Goal: Task Accomplishment & Management: Manage account settings

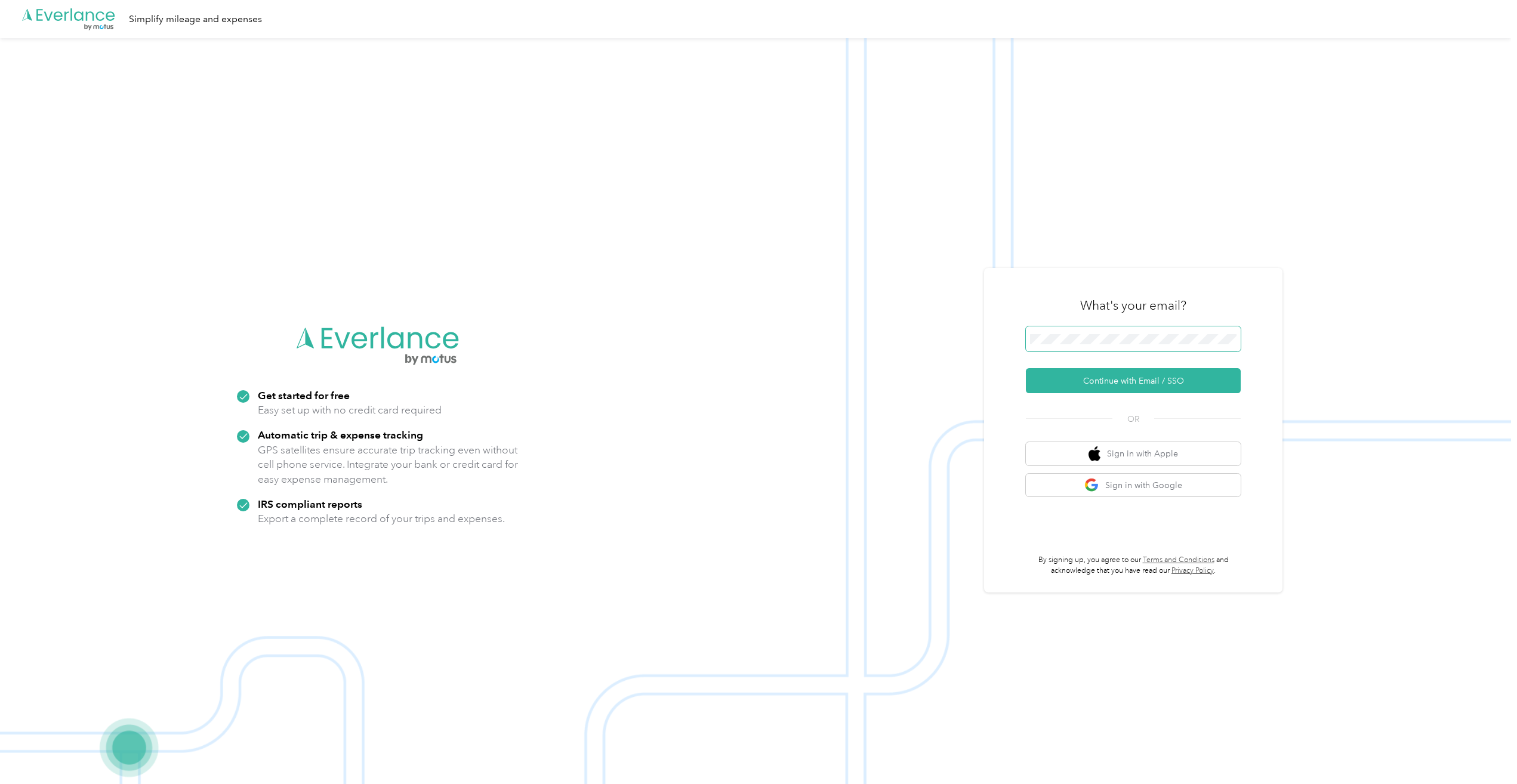
click at [1162, 332] on span at bounding box center [1134, 339] width 215 height 25
click at [1153, 371] on button "Continue with Email / SSO" at bounding box center [1134, 381] width 215 height 25
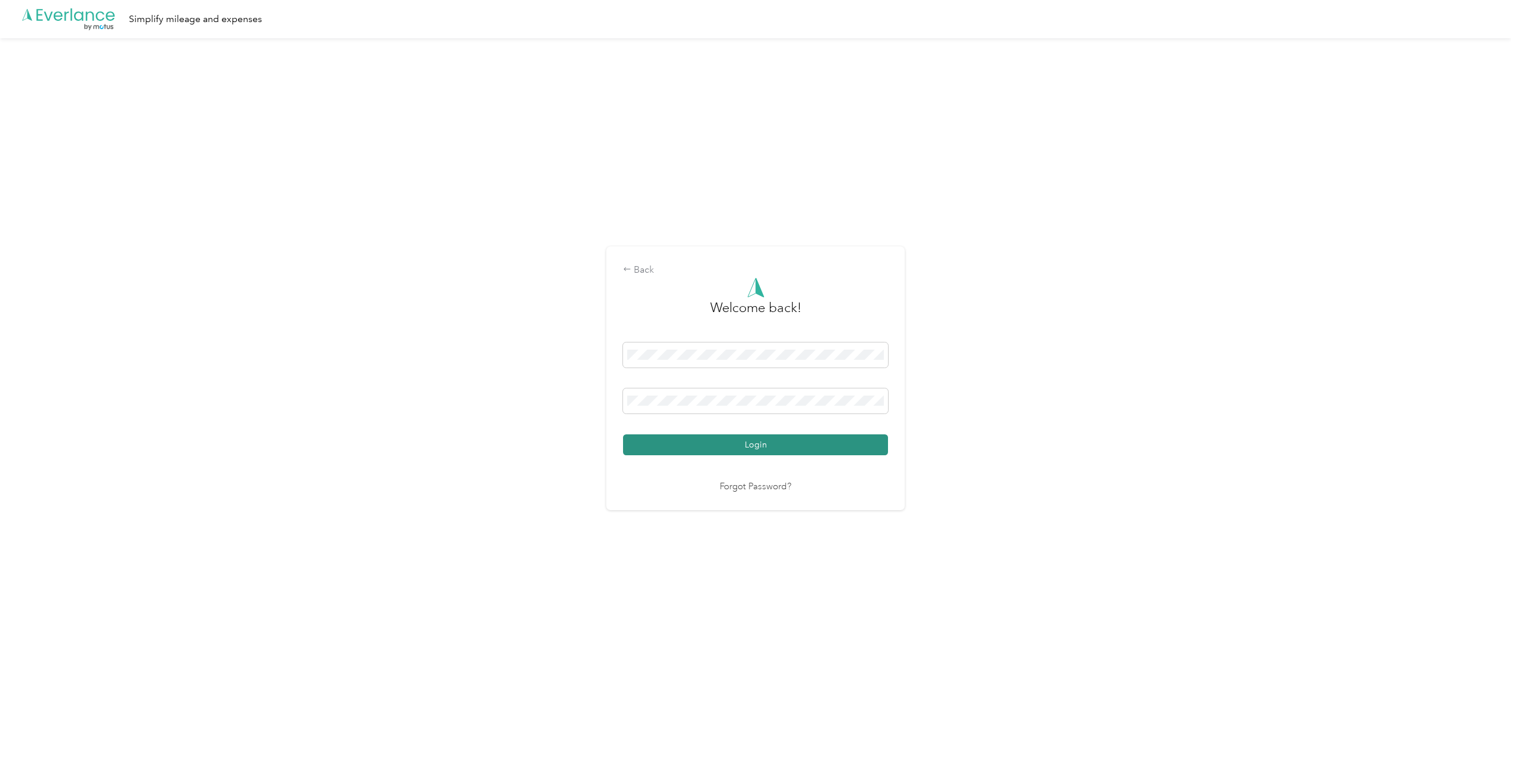
click at [777, 445] on button "Login" at bounding box center [755, 444] width 265 height 21
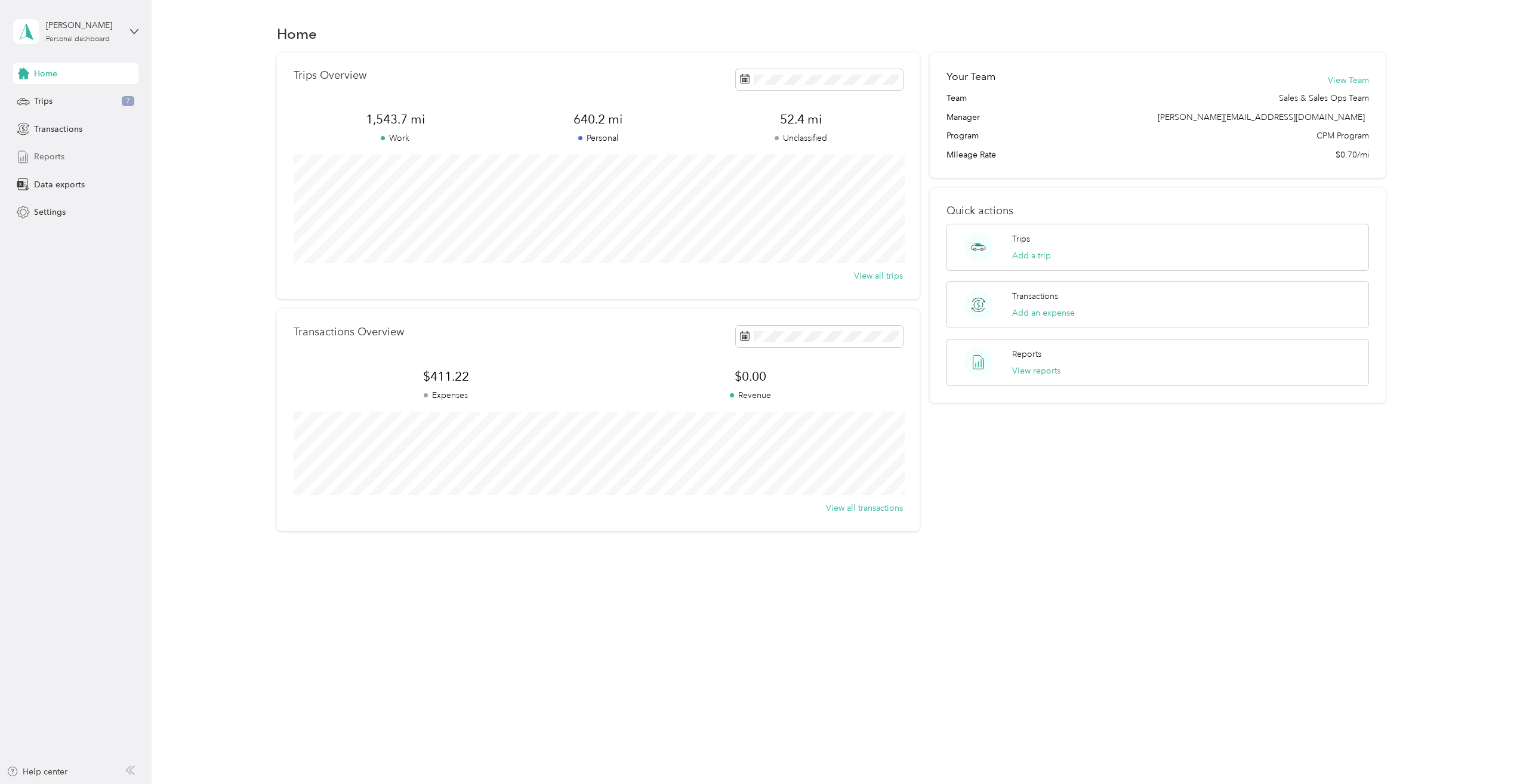
click at [58, 160] on span "Reports" at bounding box center [49, 156] width 31 height 13
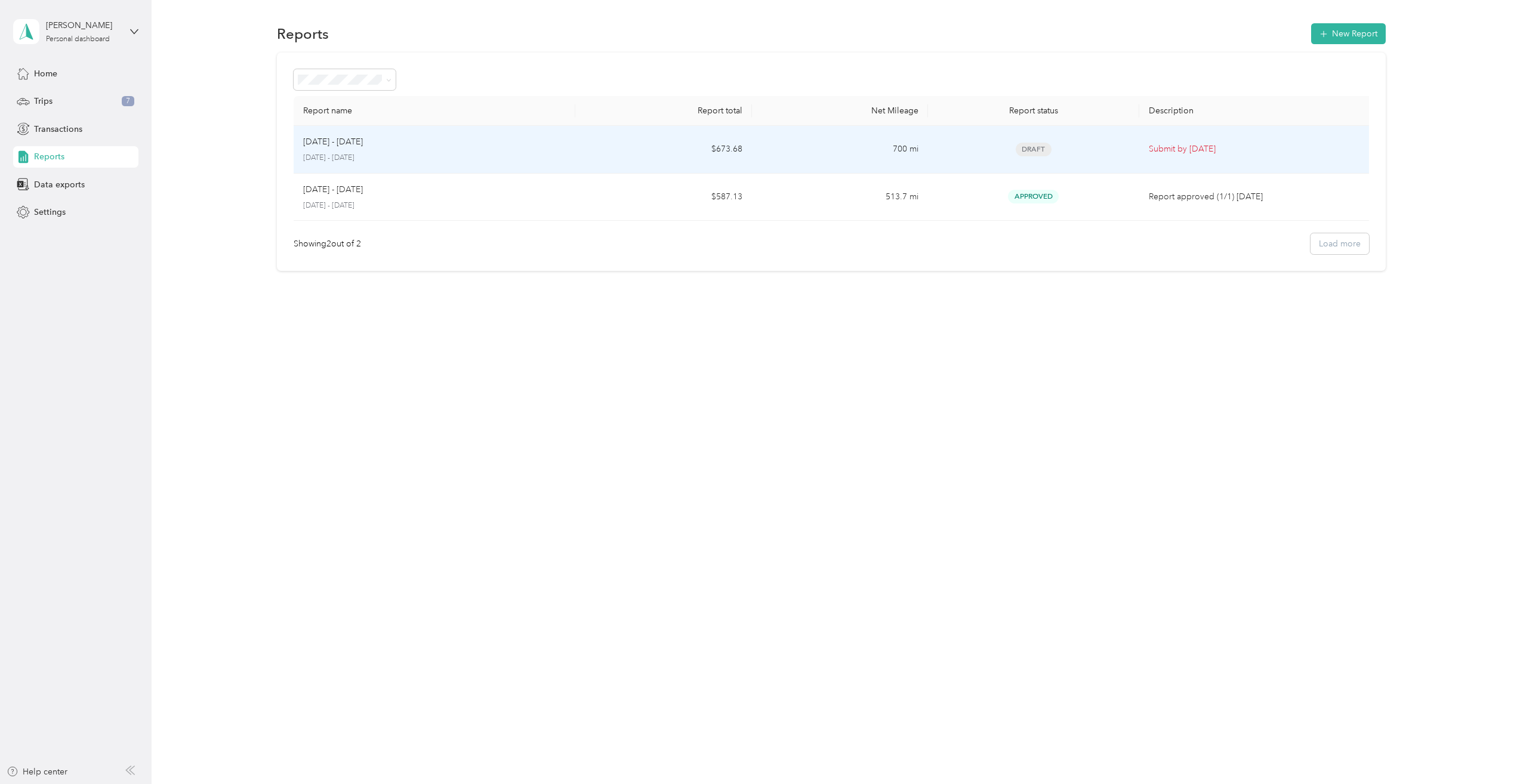
click at [433, 148] on div "[DATE] - [DATE] [DATE] - [DATE]" at bounding box center [434, 150] width 263 height 28
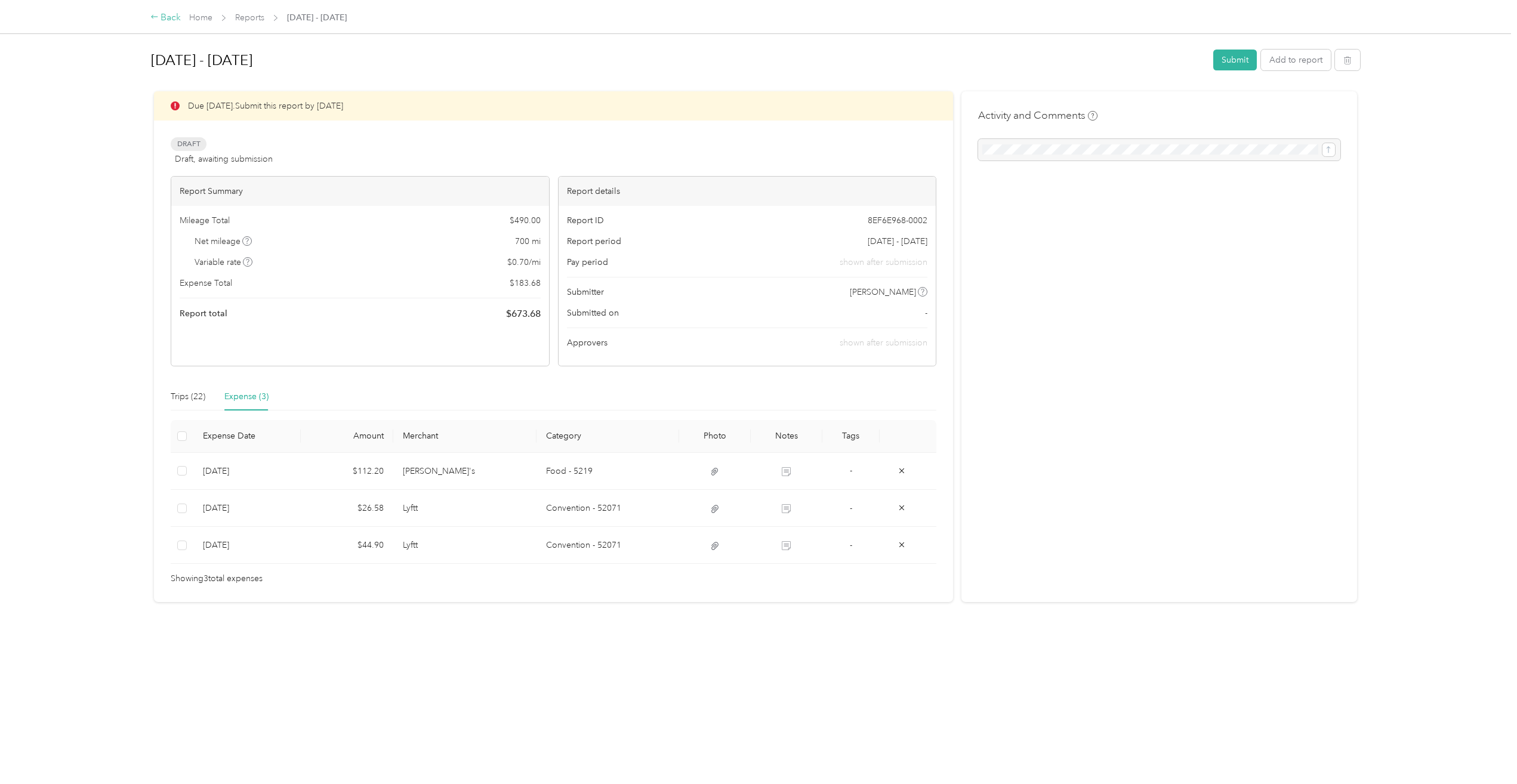
click at [164, 15] on div "Back" at bounding box center [166, 17] width 31 height 14
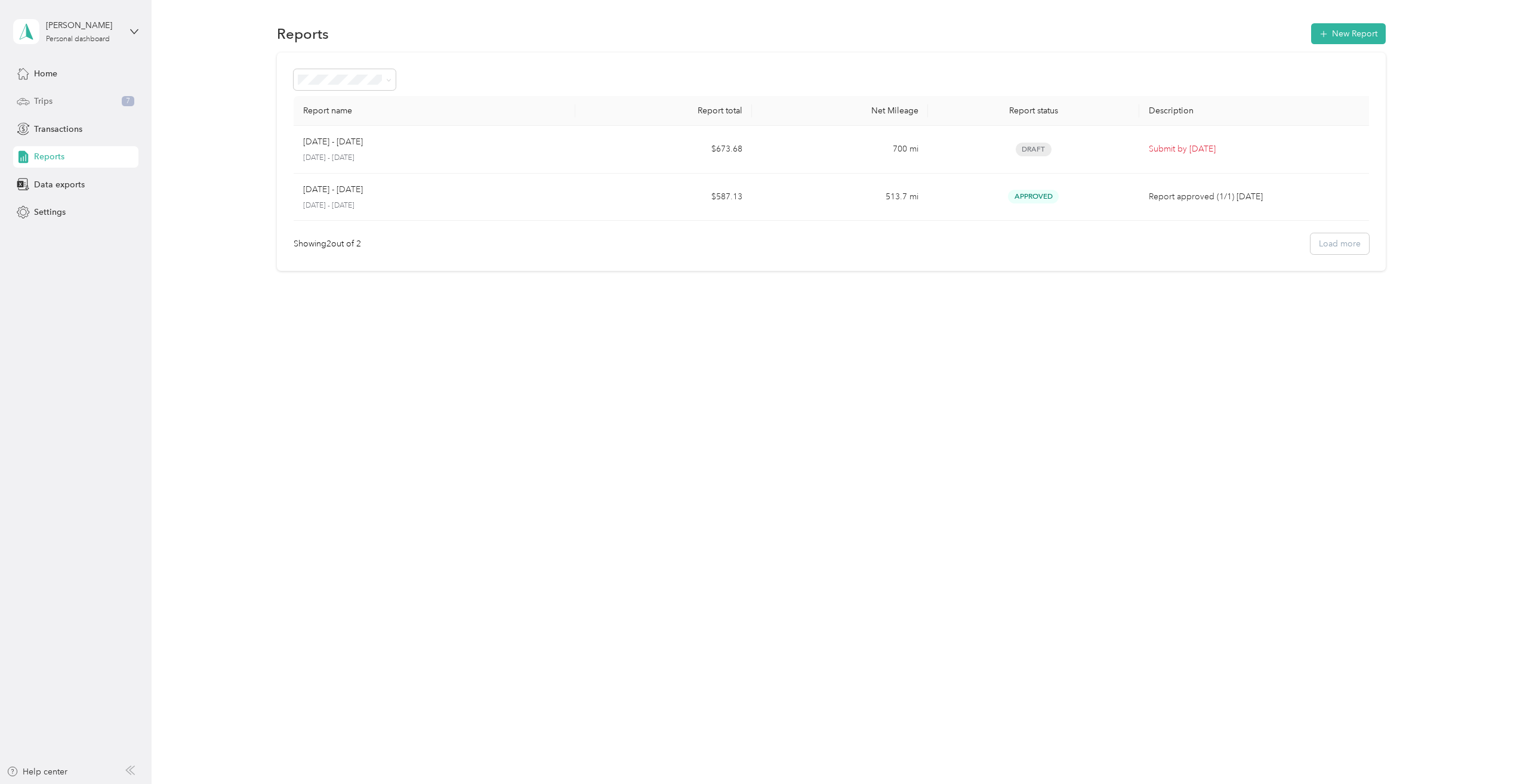
click at [37, 103] on span "Trips" at bounding box center [43, 101] width 19 height 13
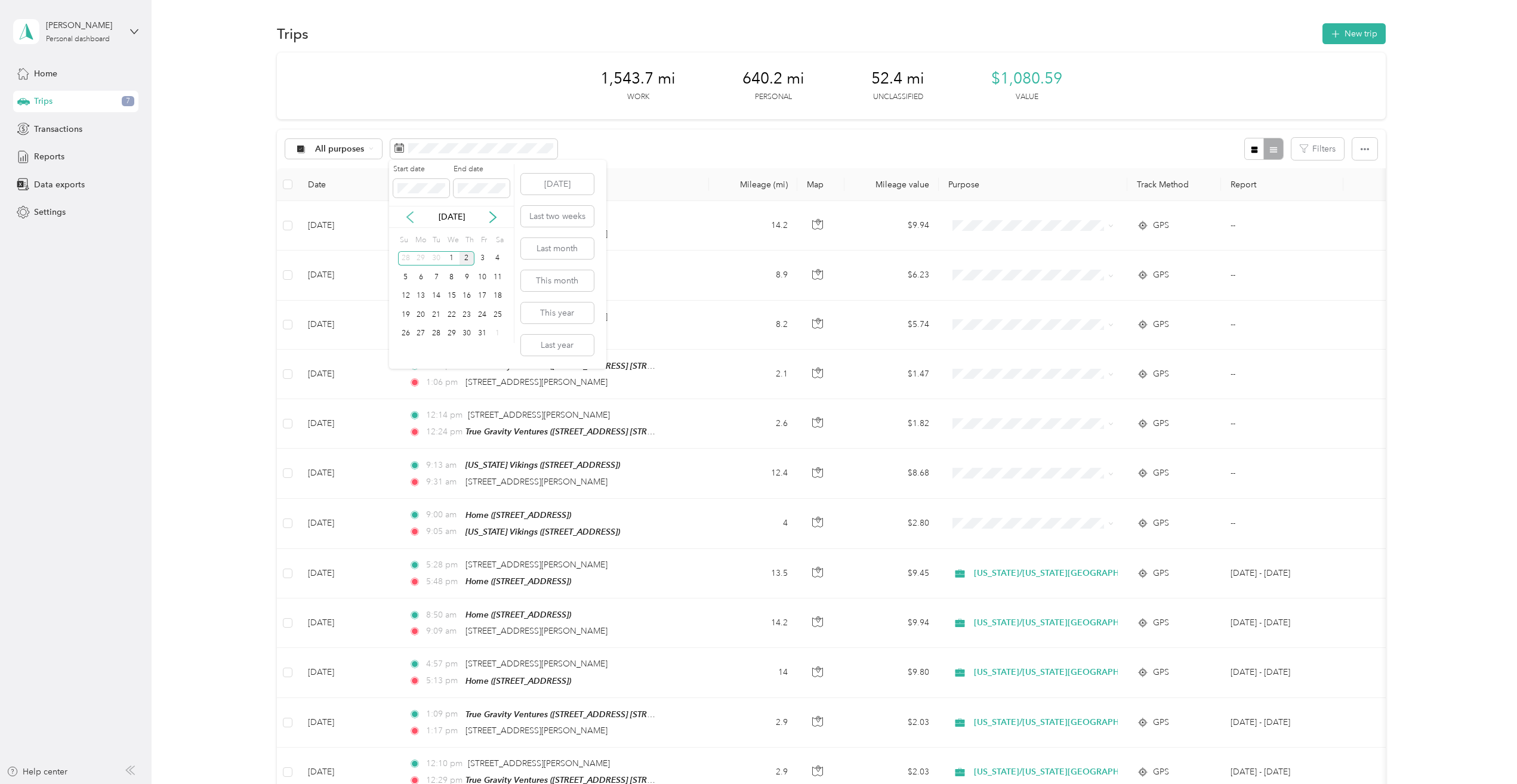
click at [408, 216] on icon at bounding box center [409, 217] width 6 height 11
click at [420, 261] on div "1" at bounding box center [420, 258] width 15 height 15
click at [432, 332] on div "30" at bounding box center [436, 334] width 15 height 15
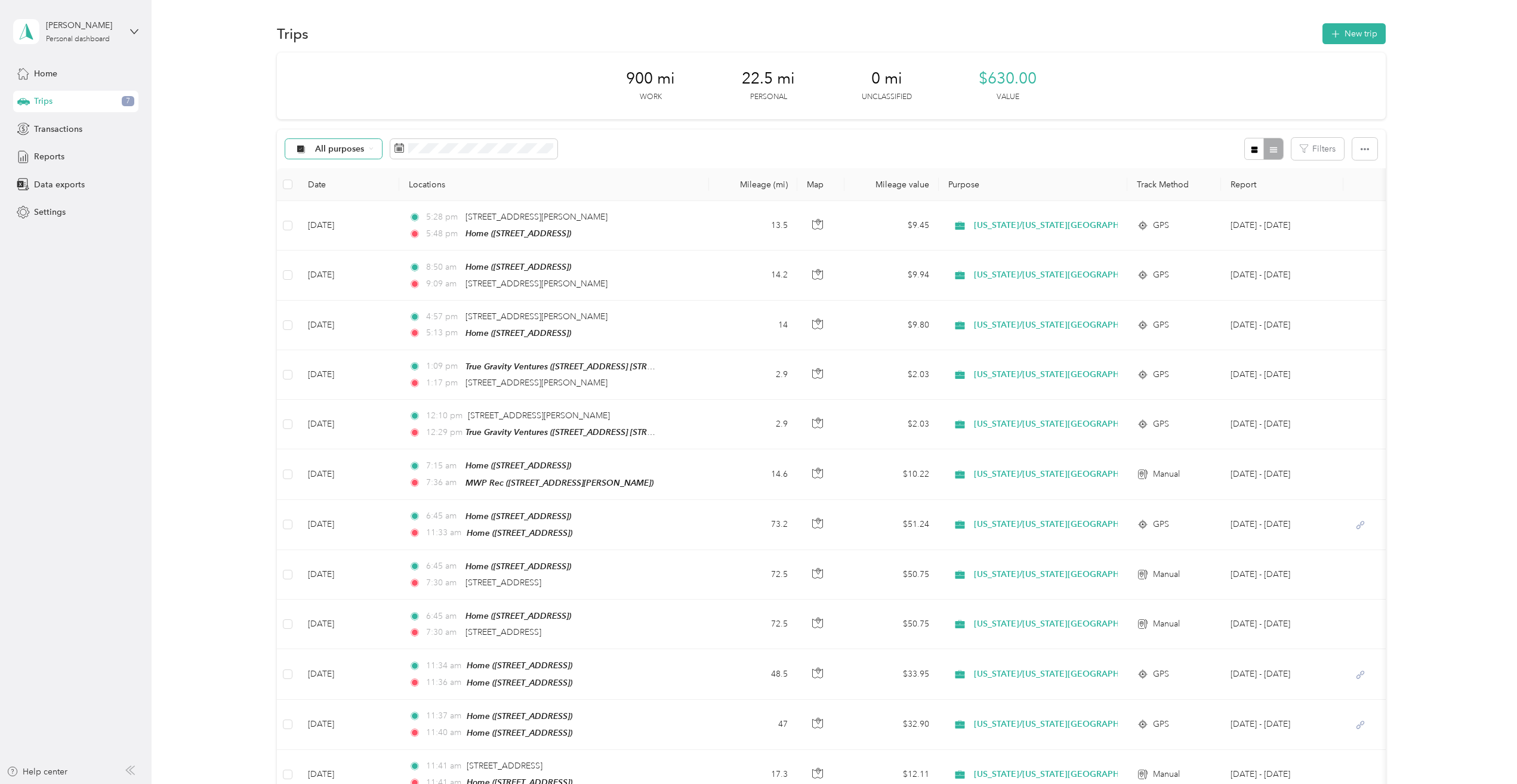
click at [349, 150] on span "All purposes" at bounding box center [340, 149] width 49 height 9
click at [338, 208] on span "[US_STATE]/[US_STATE][GEOGRAPHIC_DATA]" at bounding box center [405, 212] width 182 height 13
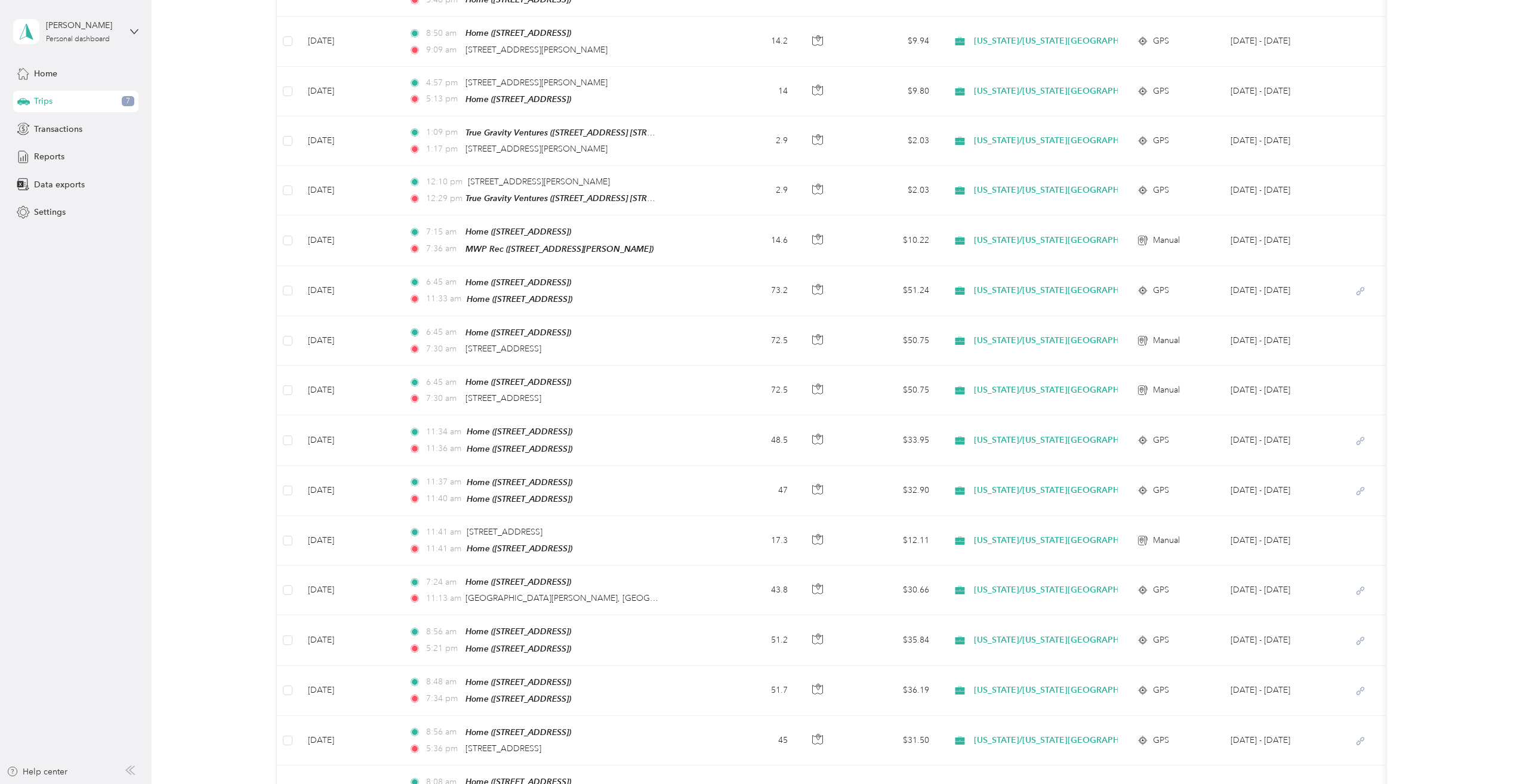
scroll to position [42, 0]
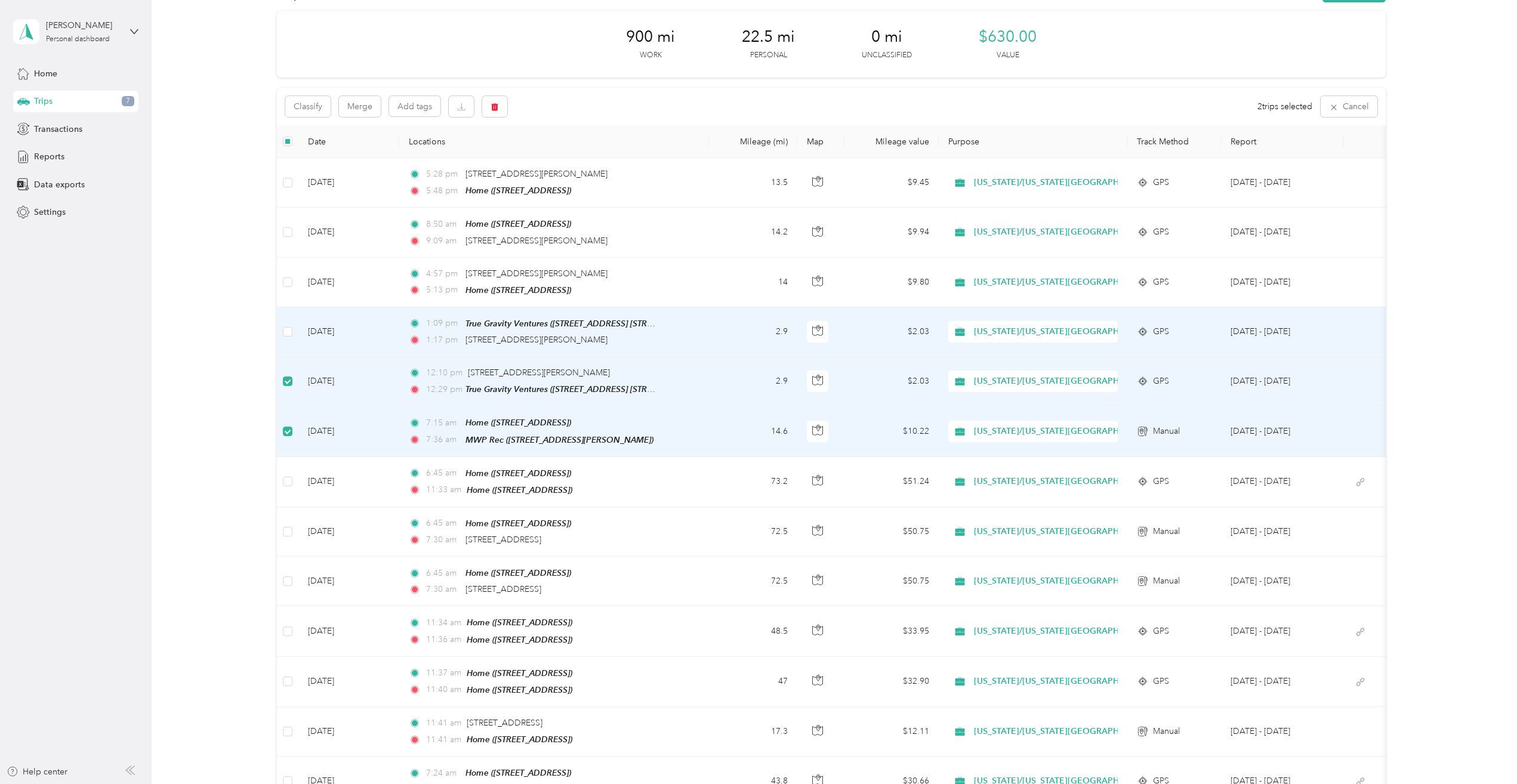
click at [289, 335] on td at bounding box center [288, 332] width 21 height 49
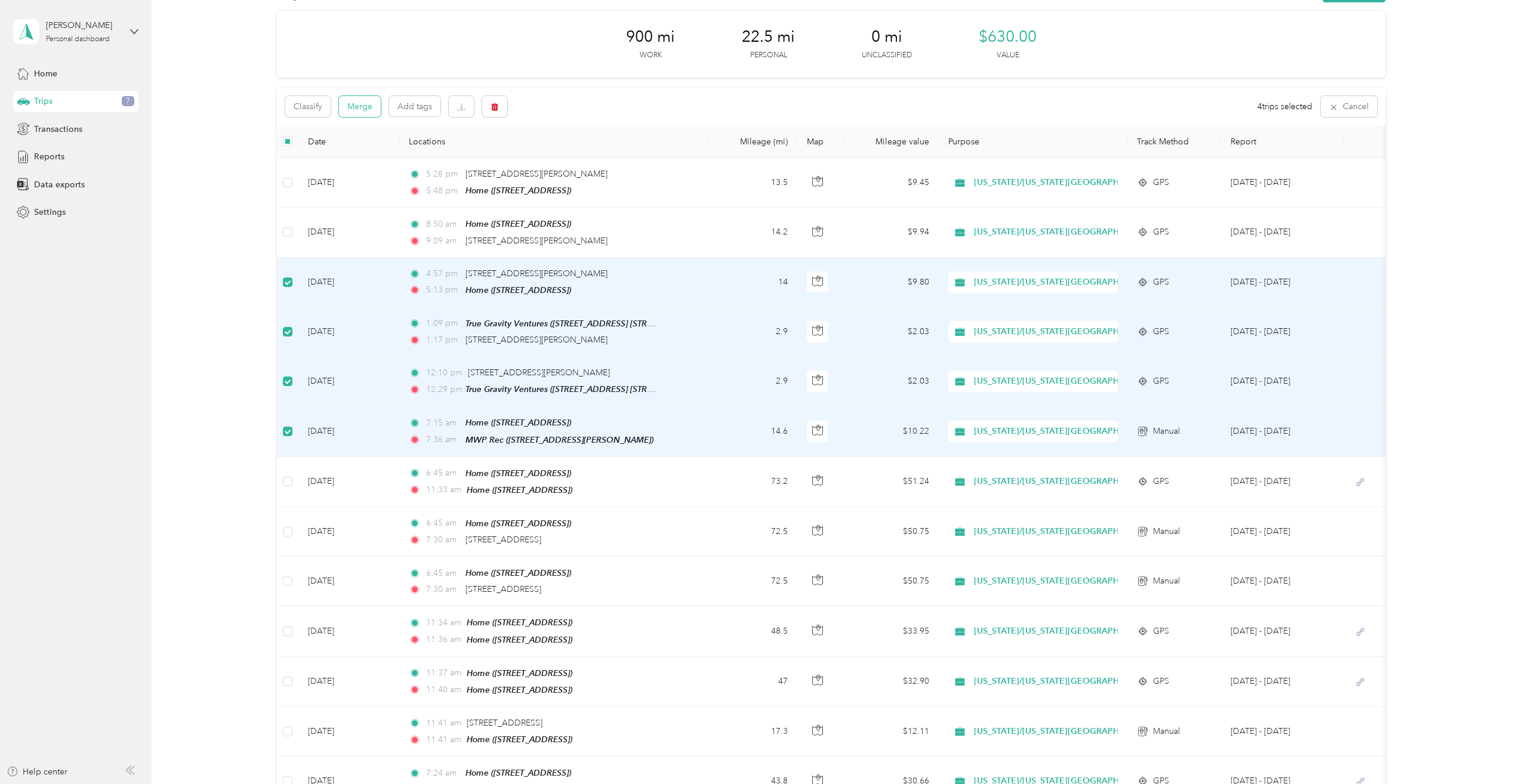
click at [349, 106] on button "Merge" at bounding box center [359, 106] width 42 height 21
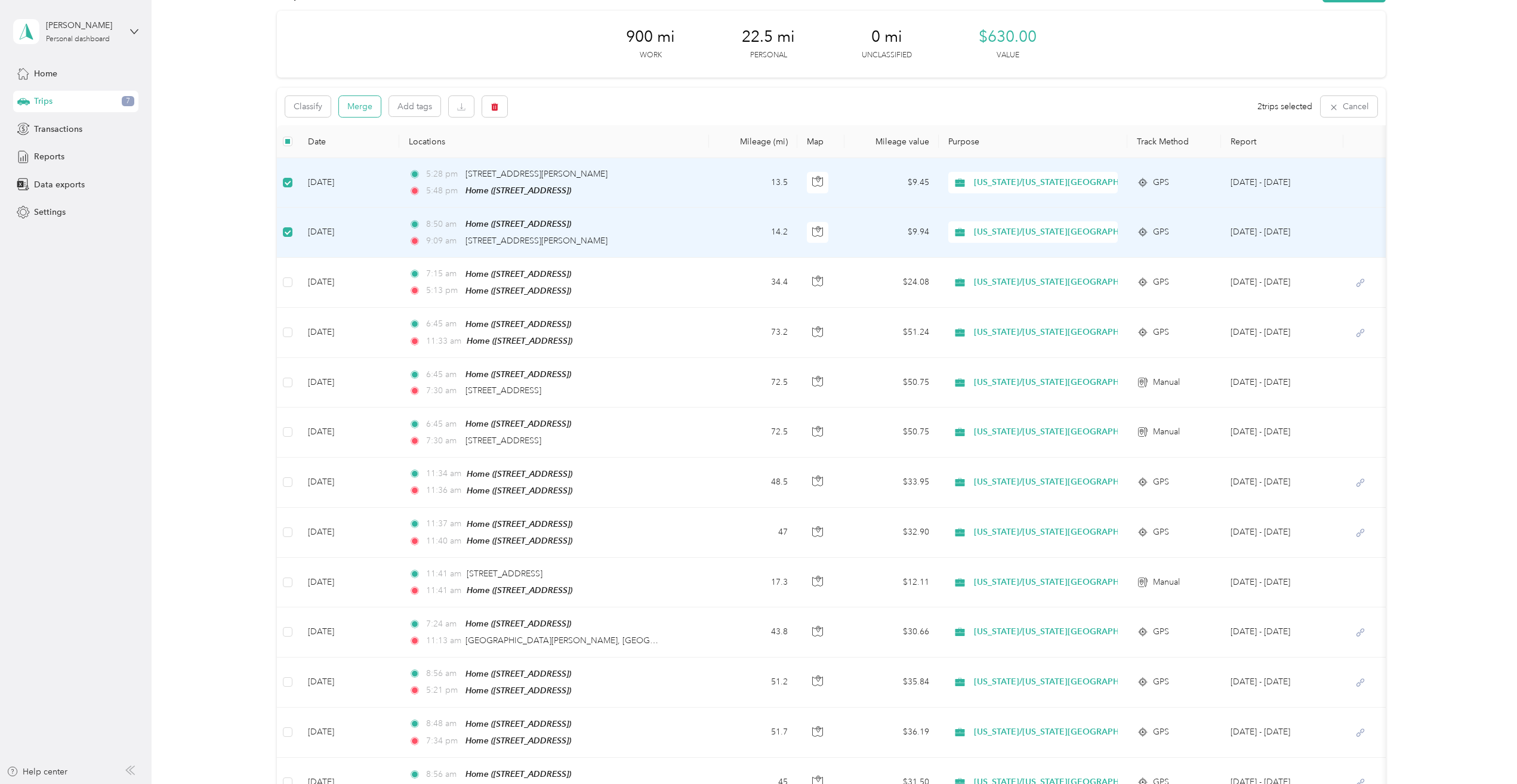
click at [354, 108] on button "Merge" at bounding box center [359, 106] width 42 height 21
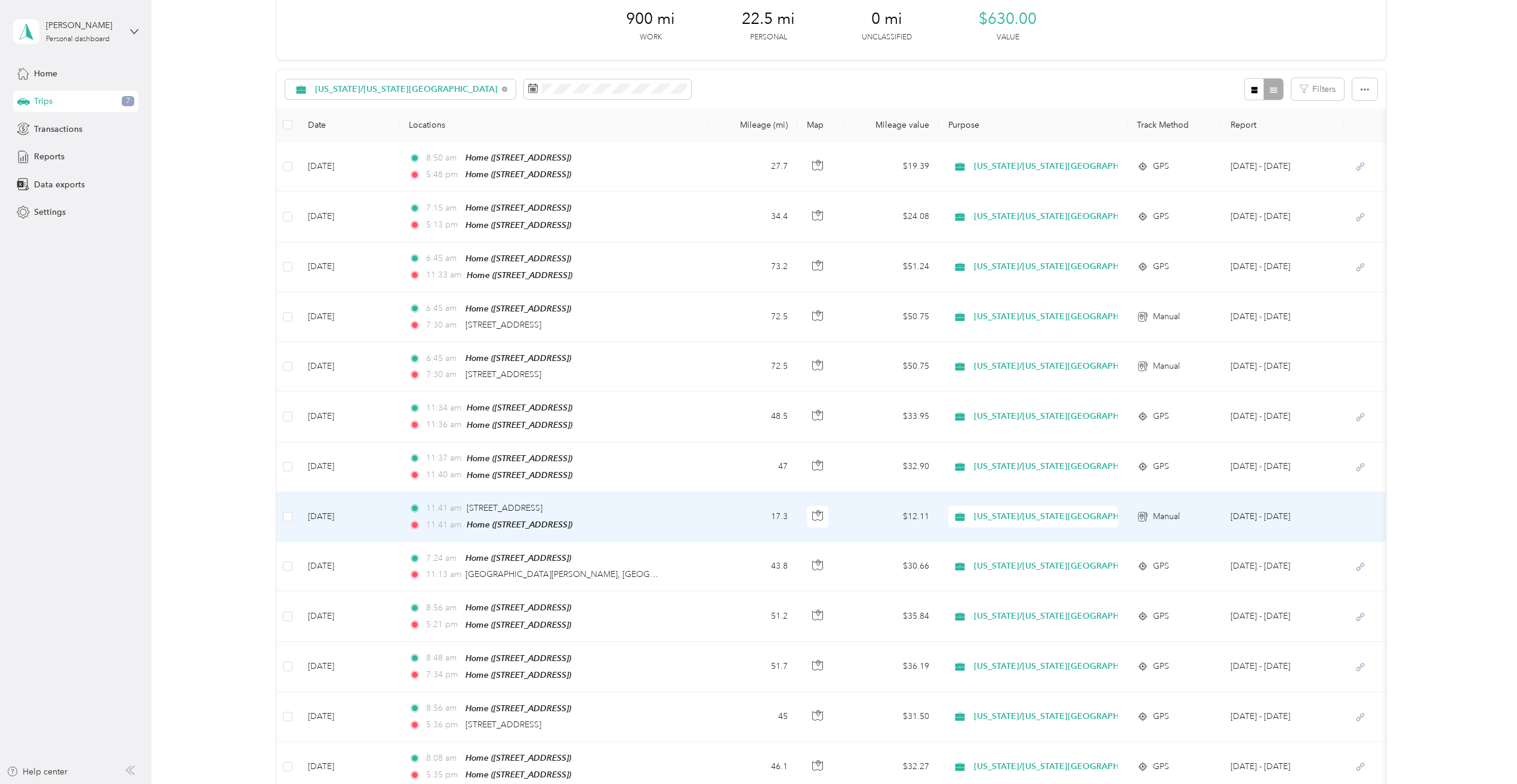
scroll to position [0, 0]
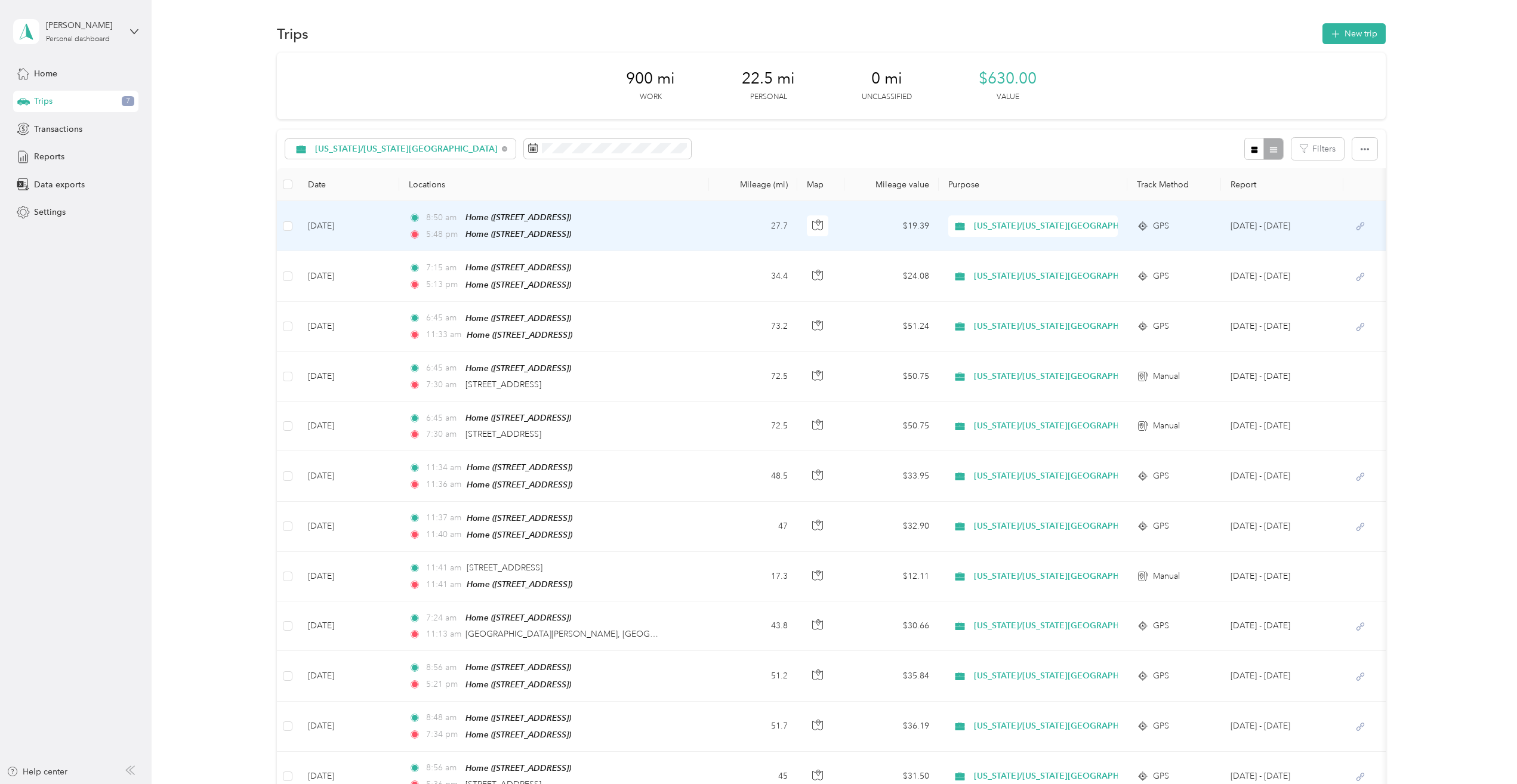
click at [715, 226] on td "27.7" at bounding box center [753, 226] width 89 height 50
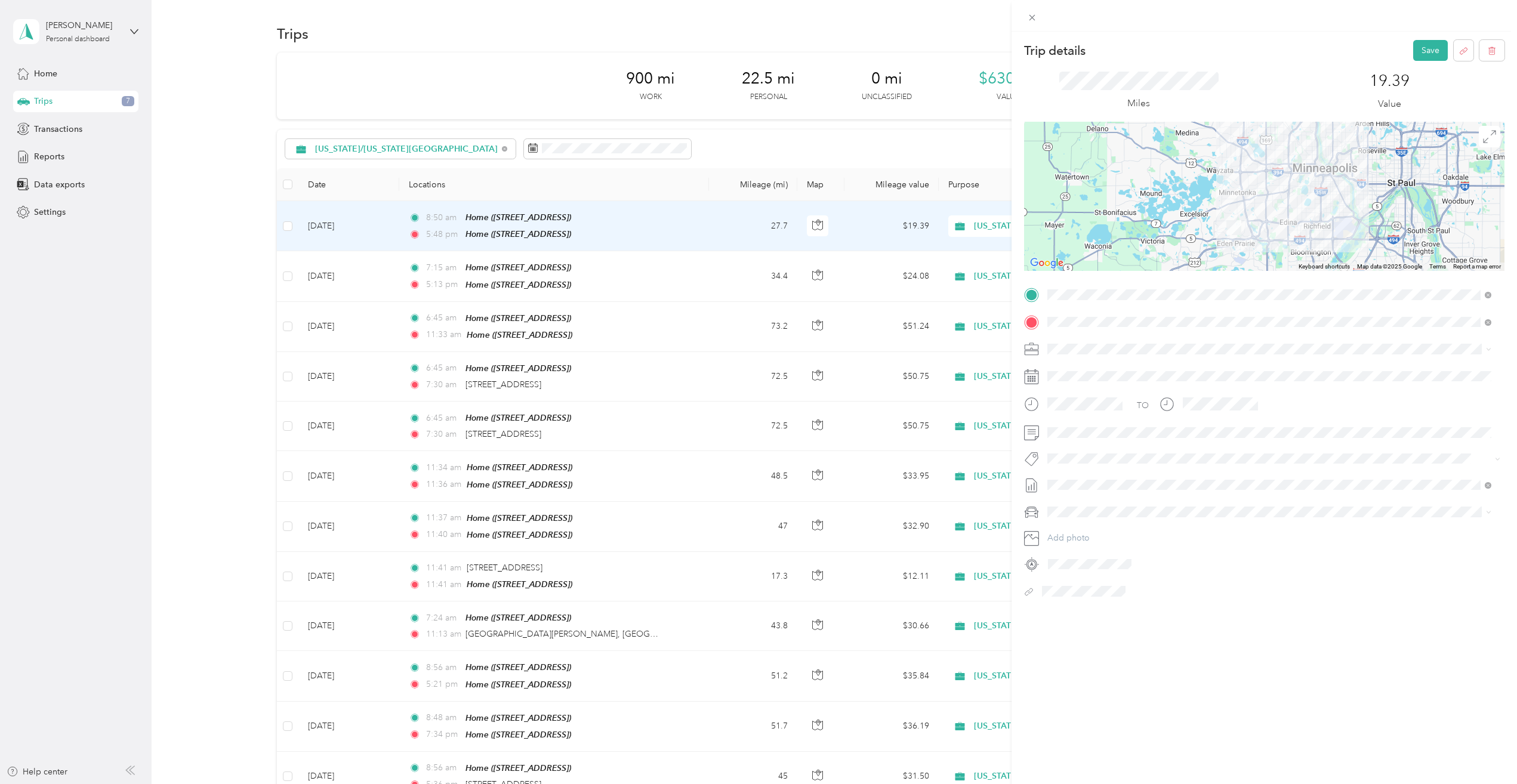
click at [1242, 668] on div "Trip details Save This trip cannot be edited because it is either under review,…" at bounding box center [1264, 423] width 506 height 784
click at [1417, 47] on button "Save" at bounding box center [1431, 50] width 35 height 21
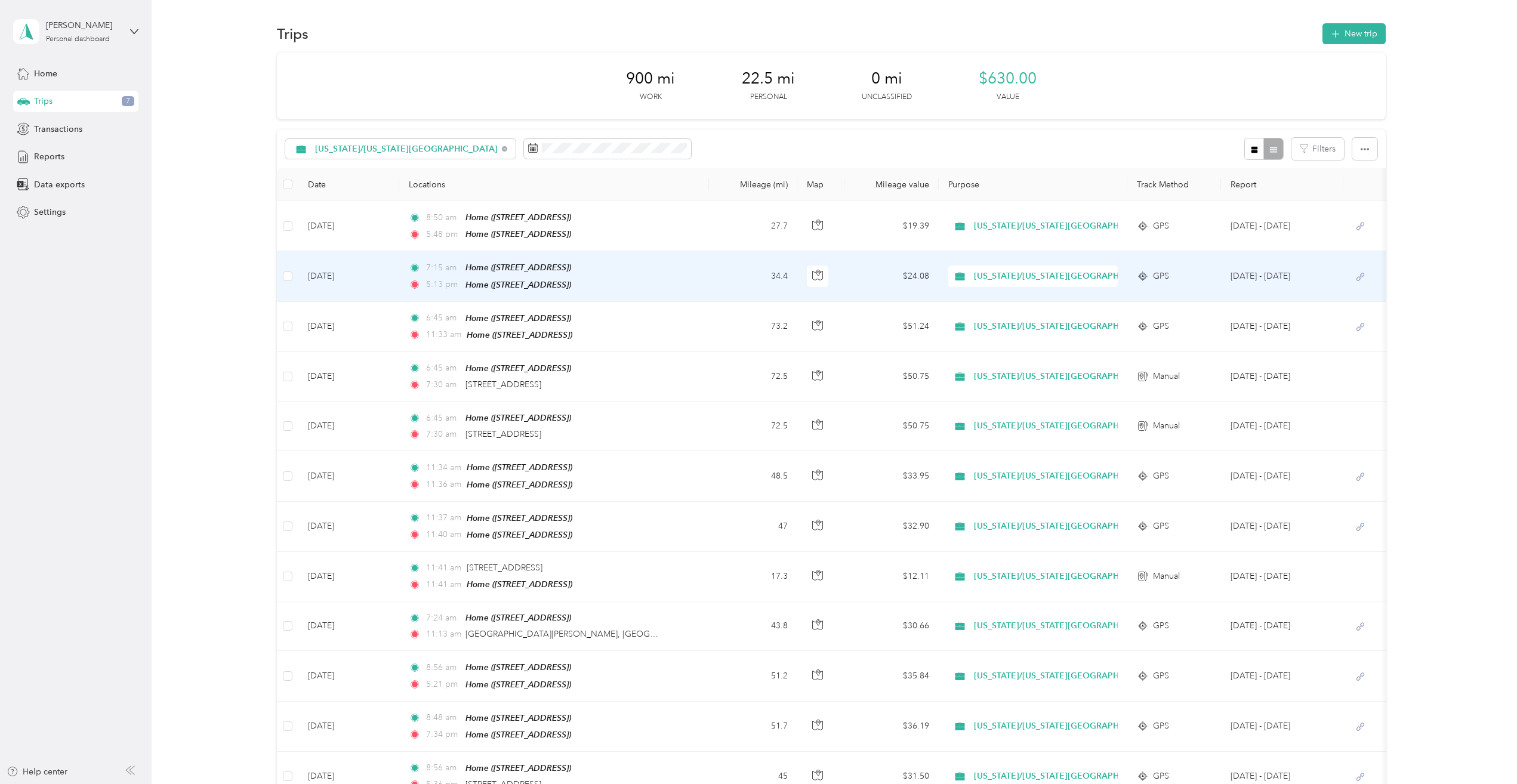
click at [673, 273] on td "7:15 am Home ([STREET_ADDRESS]) 5:13 pm Home ([STREET_ADDRESS])" at bounding box center [554, 276] width 309 height 50
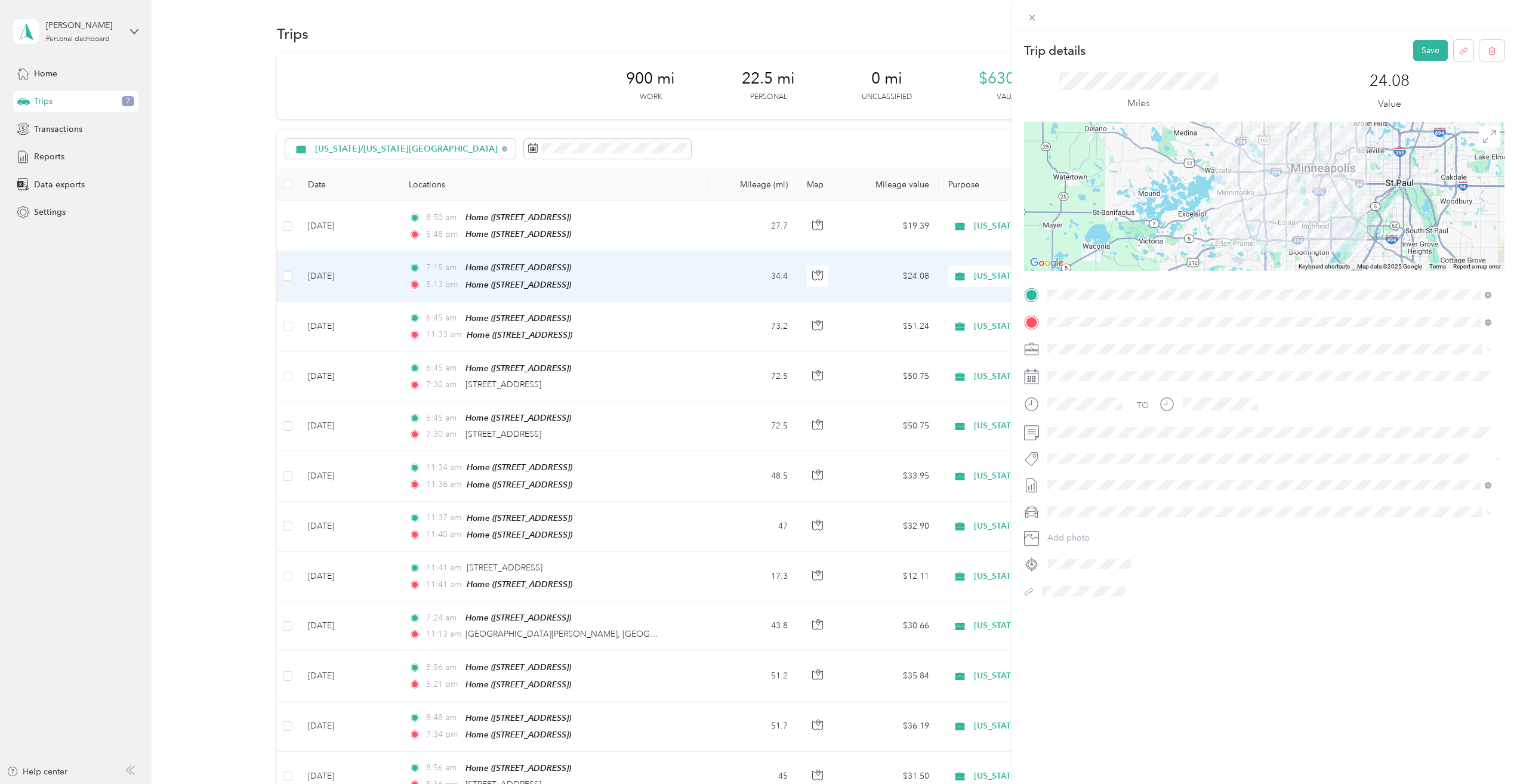
click at [1198, 695] on div "Trip details Save This trip cannot be edited because it is either under review,…" at bounding box center [1264, 423] width 506 height 784
click at [1424, 51] on button "Save" at bounding box center [1431, 50] width 35 height 21
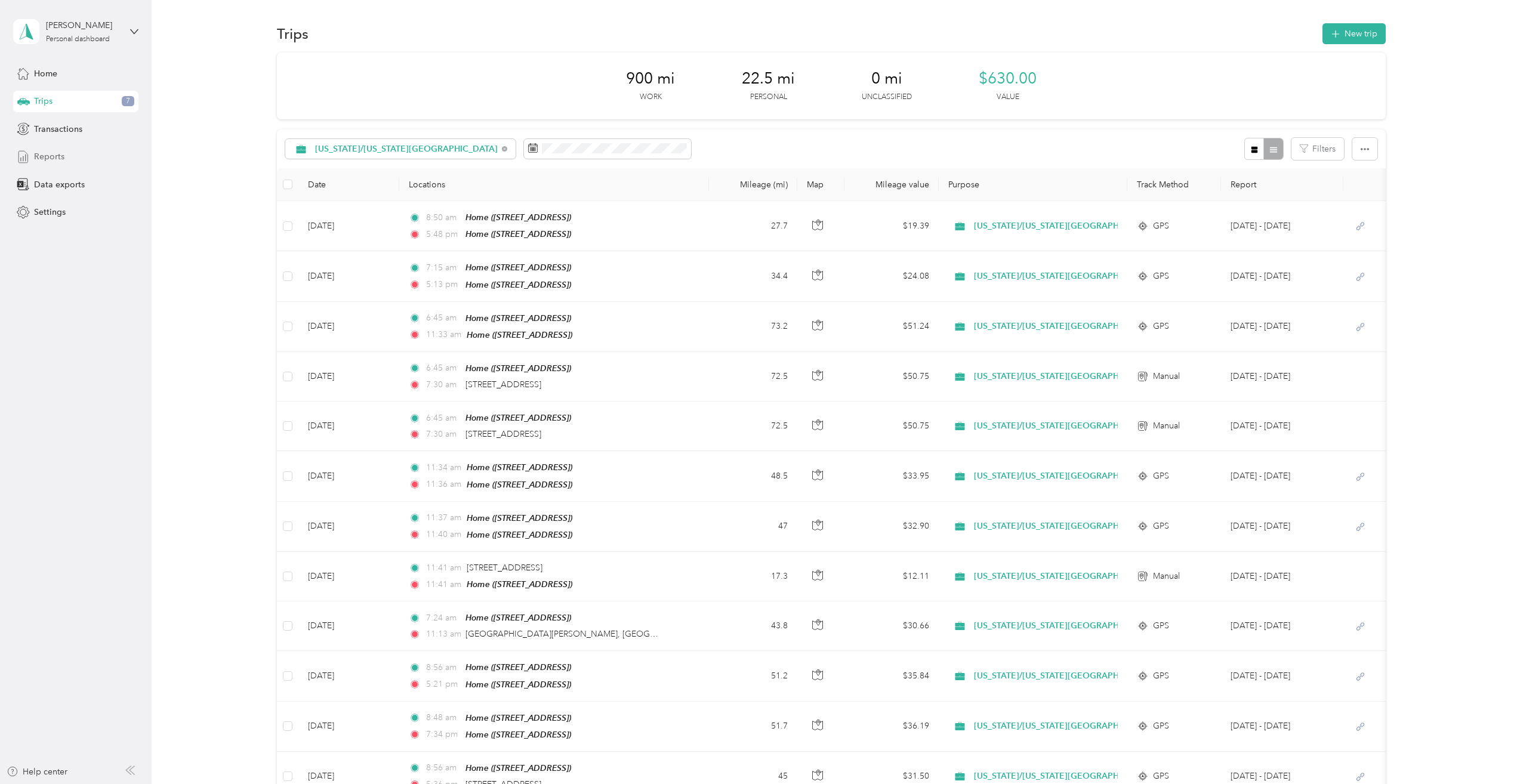
click at [67, 162] on div "Reports" at bounding box center [76, 157] width 126 height 21
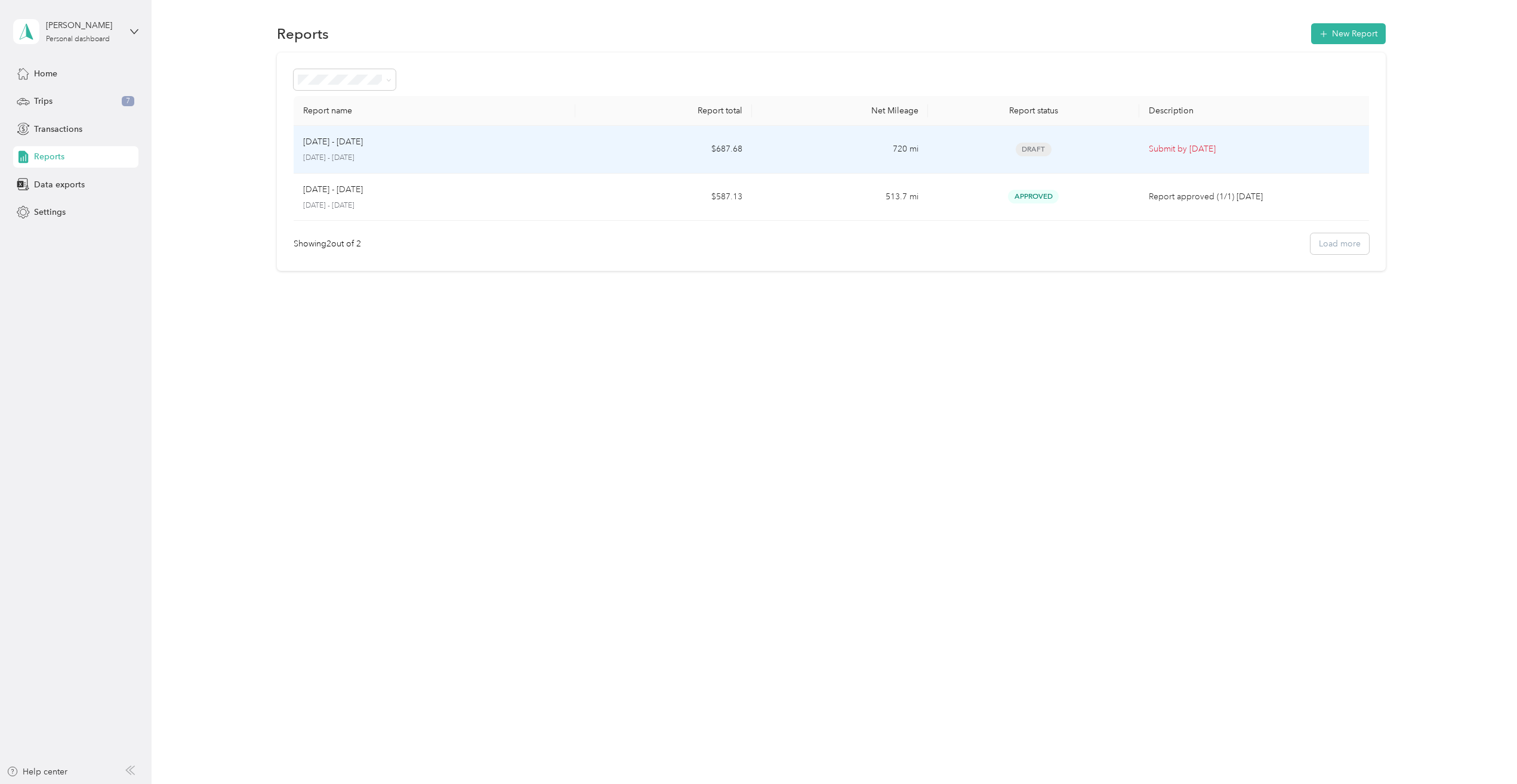
click at [409, 137] on div "[DATE] - [DATE]" at bounding box center [434, 142] width 263 height 13
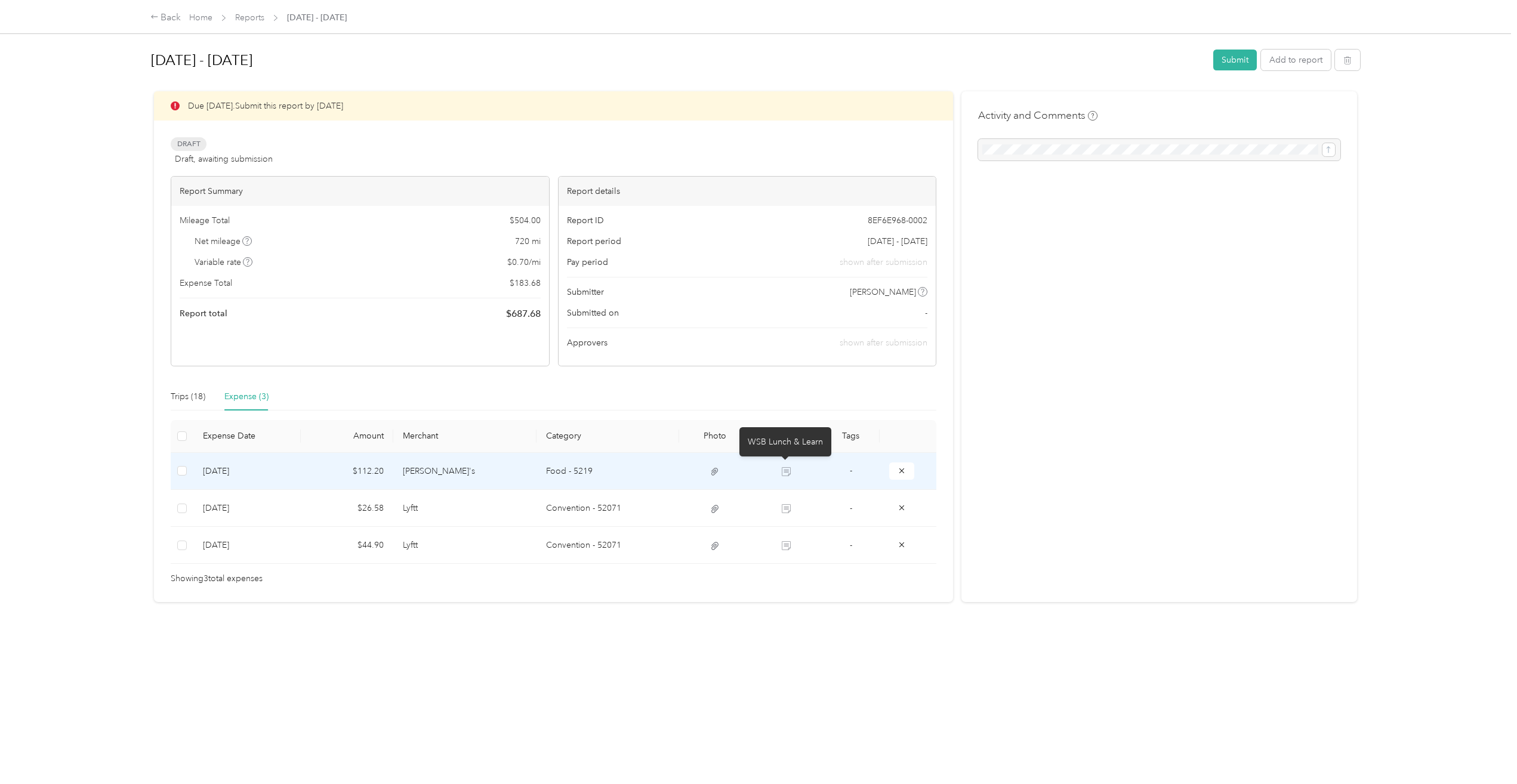
click at [785, 467] on div at bounding box center [786, 471] width 9 height 9
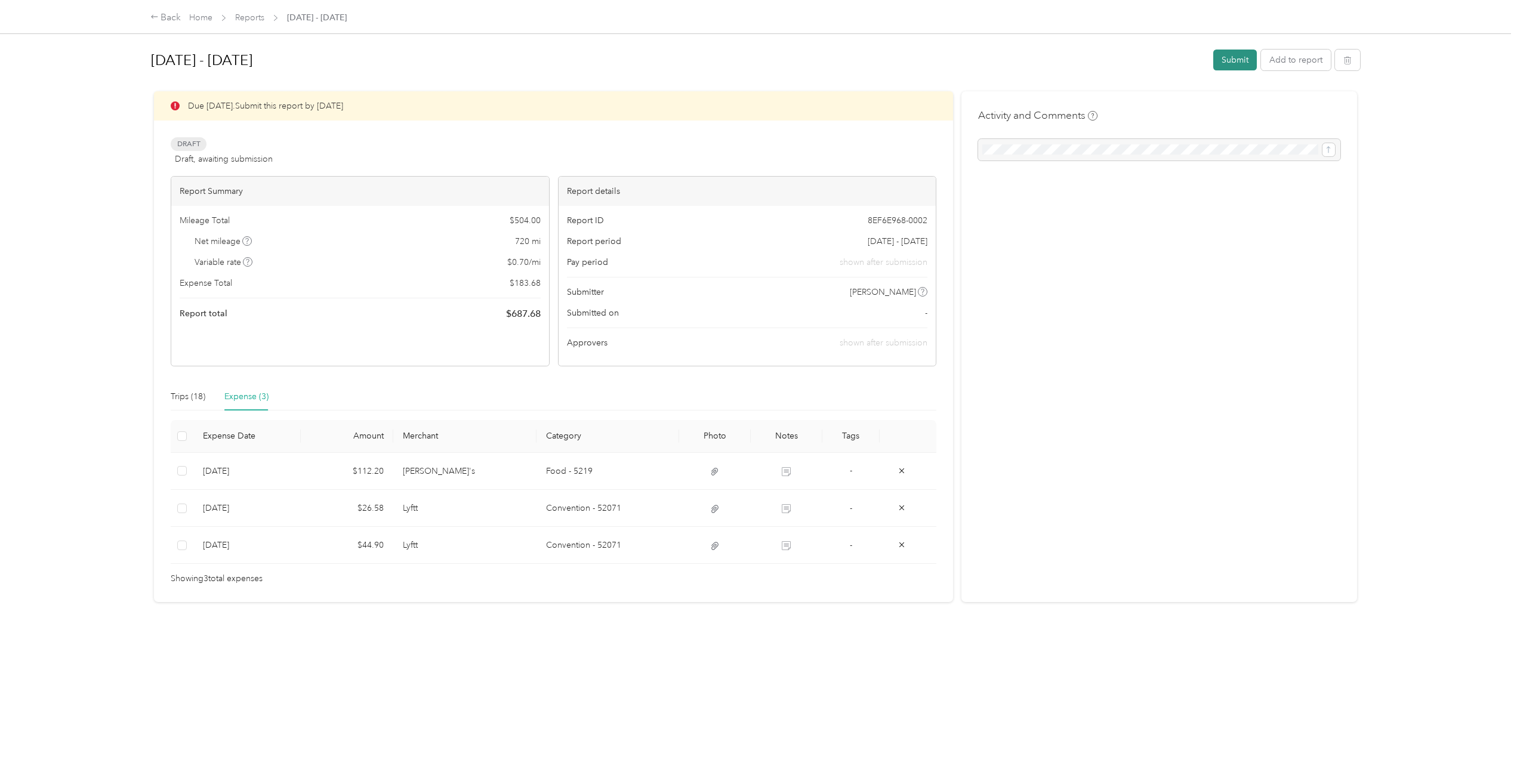
click at [1233, 61] on button "Submit" at bounding box center [1234, 59] width 43 height 21
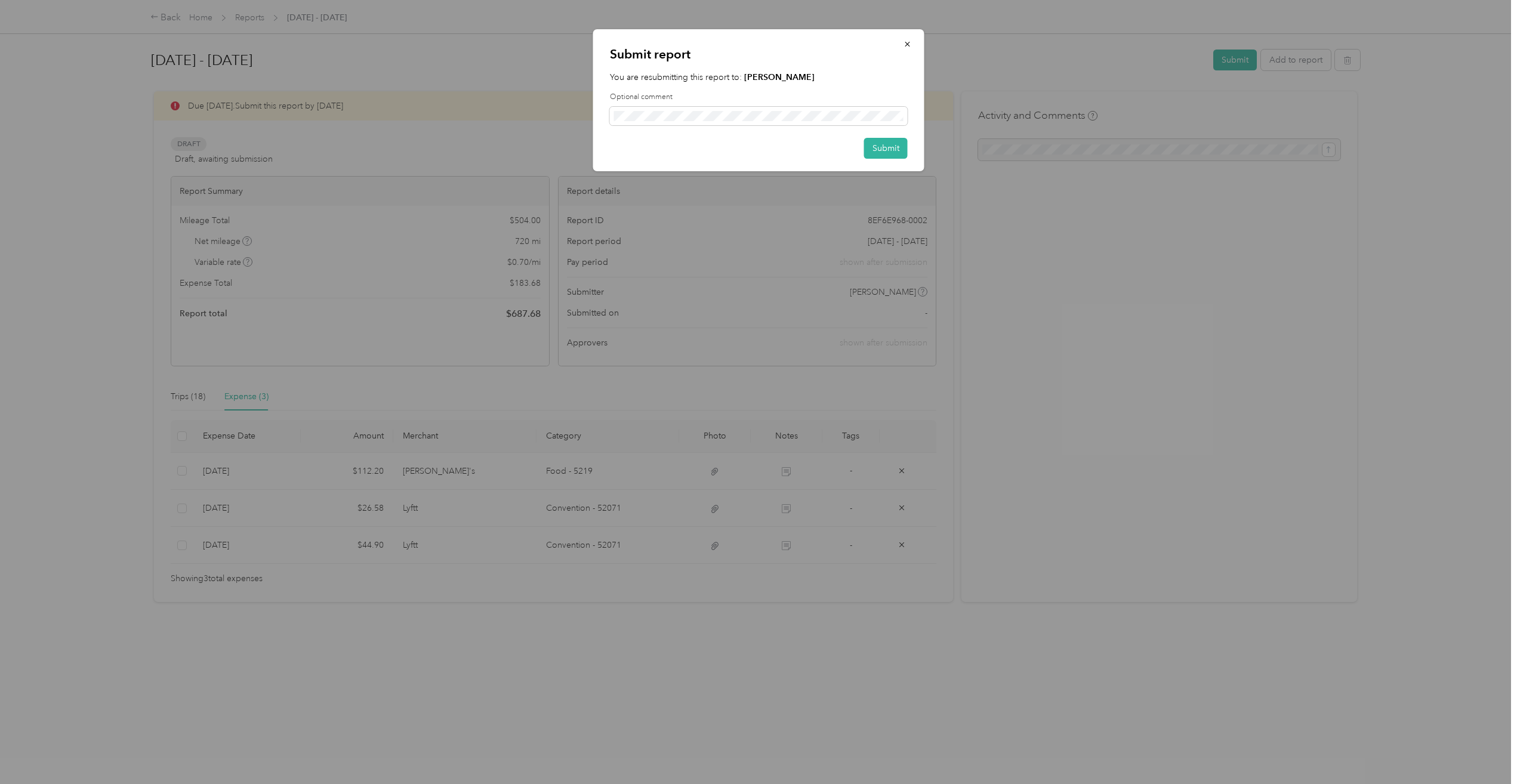
click at [853, 98] on label "Optional comment" at bounding box center [759, 97] width 298 height 11
click at [882, 150] on button "Submit" at bounding box center [886, 148] width 43 height 21
